Goal: Answer question/provide support

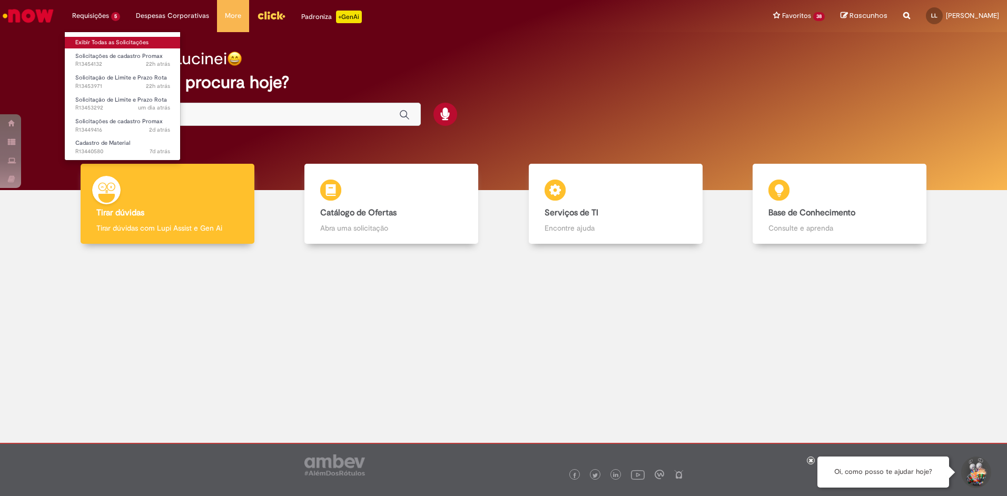
click at [111, 37] on link "Exibir Todas as Solicitações" at bounding box center [123, 43] width 116 height 12
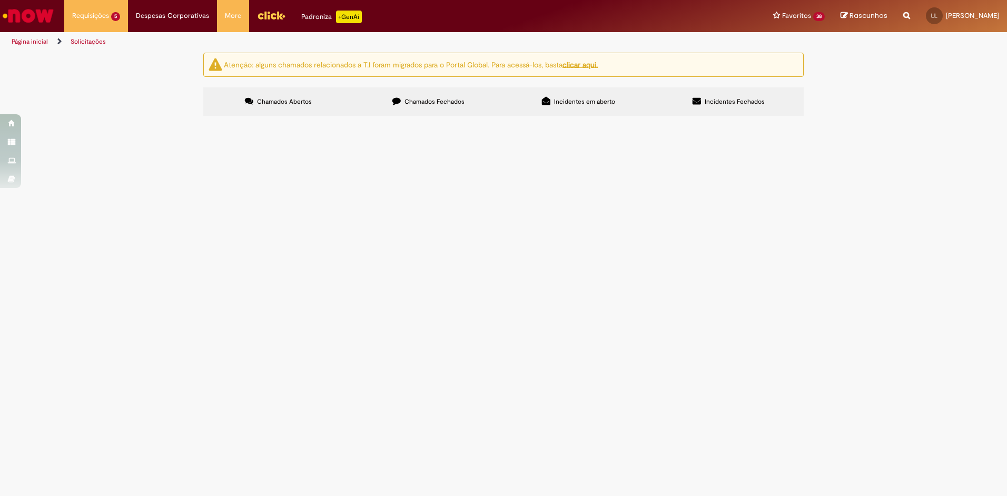
click at [411, 104] on span "Chamados Fechados" at bounding box center [435, 101] width 60 height 8
click at [0, 0] on span "R13447524" at bounding box center [0, 0] width 0 height 0
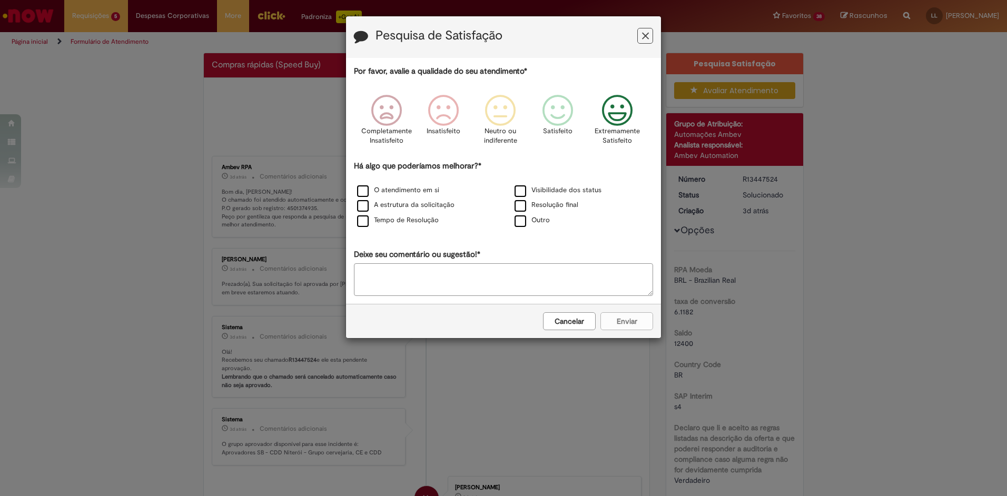
click at [630, 117] on icon "Feedback" at bounding box center [618, 111] width 40 height 32
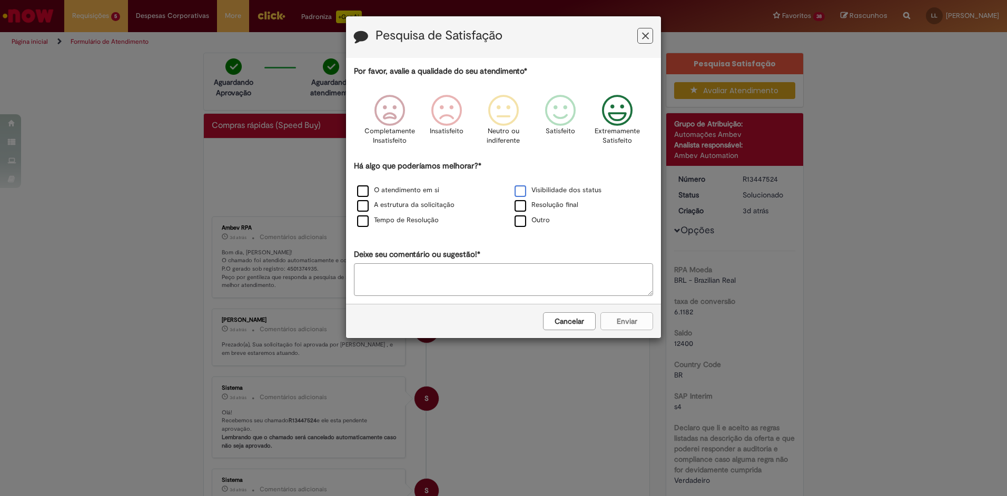
click at [521, 193] on label "Visibilidade dos status" at bounding box center [558, 190] width 87 height 10
click at [624, 319] on button "Enviar" at bounding box center [627, 321] width 53 height 18
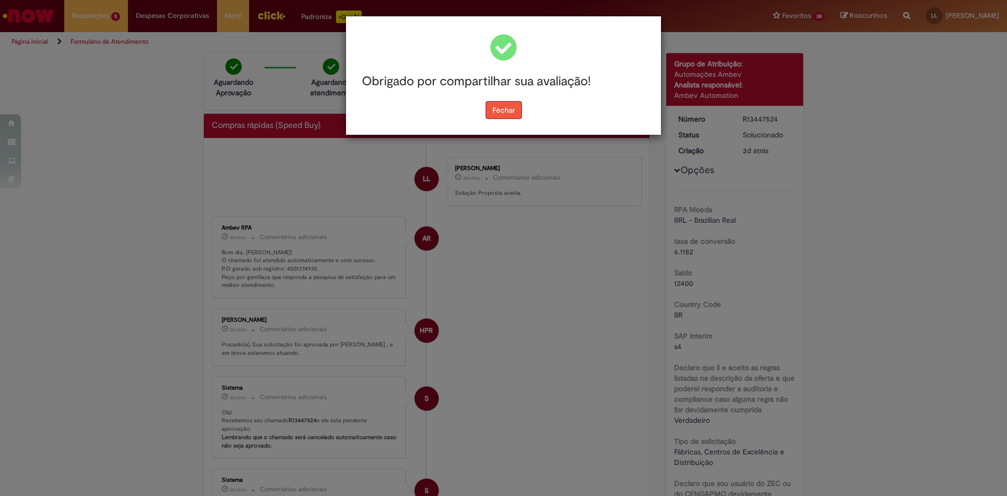
click at [504, 110] on button "Fechar" at bounding box center [504, 110] width 36 height 18
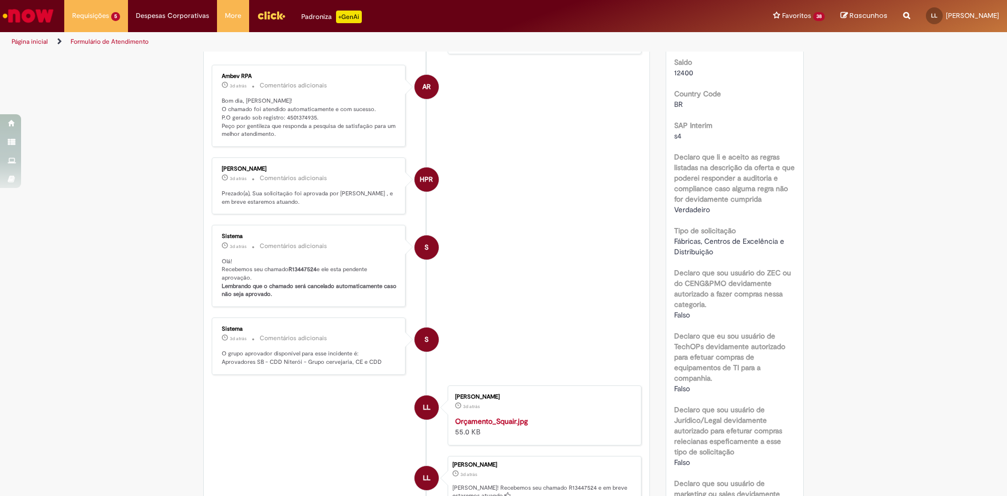
scroll to position [474, 0]
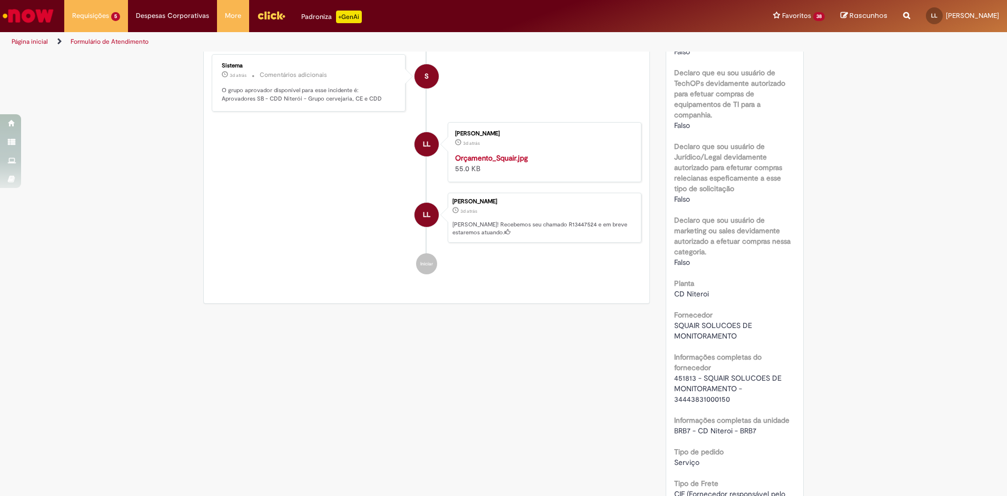
click at [527, 153] on img "Histórico de tíquete" at bounding box center [542, 153] width 175 height 0
drag, startPoint x: 651, startPoint y: 149, endPoint x: 659, endPoint y: 172, distance: 25.0
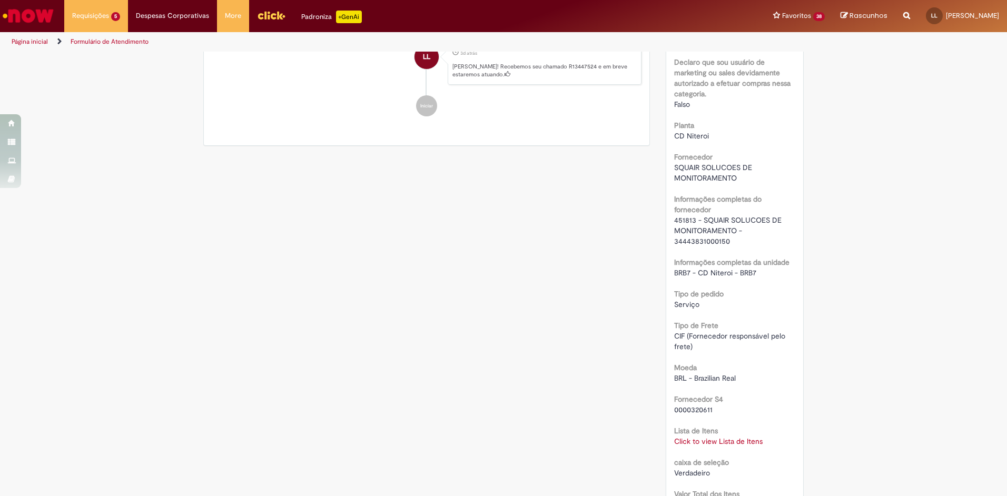
click at [722, 439] on link "Click to view Lista de Itens" at bounding box center [718, 441] width 89 height 9
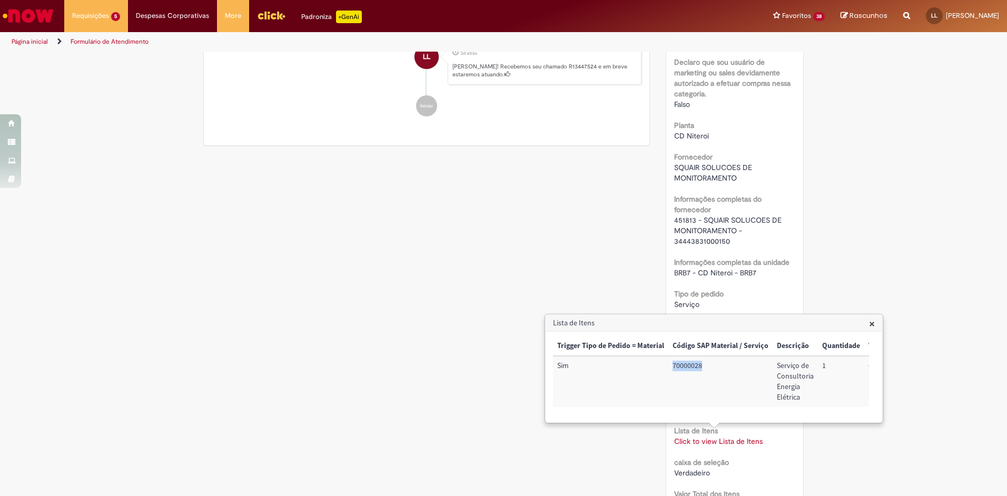
drag, startPoint x: 673, startPoint y: 368, endPoint x: 702, endPoint y: 364, distance: 29.7
click at [702, 364] on td "70000028" at bounding box center [721, 381] width 104 height 51
copy td "70000028"
click at [455, 320] on div "Verificar Código de Barras Aguardando Aprovação Aguardando atendimento Em andam…" at bounding box center [503, 217] width 616 height 1594
